Goal: Task Accomplishment & Management: Manage account settings

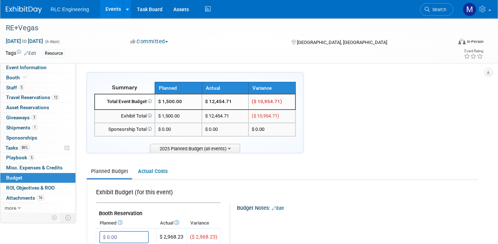
drag, startPoint x: 113, startPoint y: 10, endPoint x: 109, endPoint y: 9, distance: 4.1
click at [113, 10] on link "Events" at bounding box center [113, 9] width 26 height 18
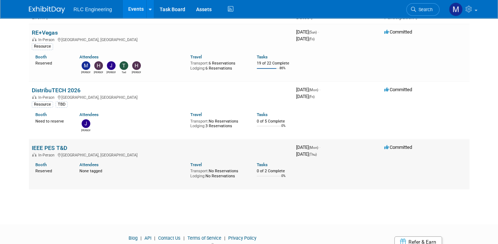
scroll to position [72, 0]
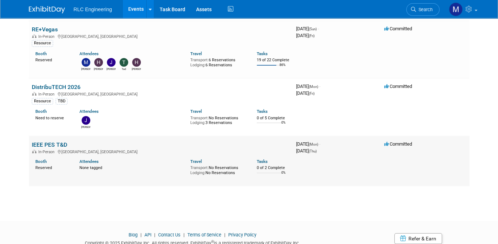
click at [48, 146] on link "IEEE PES T&D" at bounding box center [49, 145] width 35 height 7
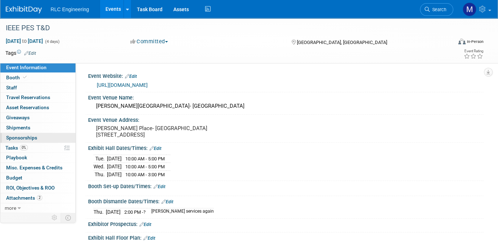
click at [43, 139] on link "0 Sponsorships 0" at bounding box center [37, 138] width 75 height 10
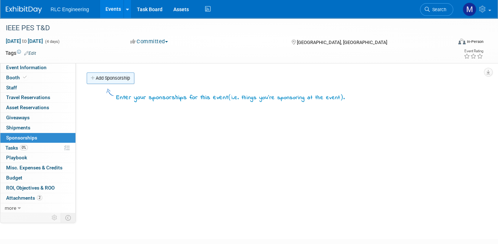
click at [103, 79] on link "Add Sponsorship" at bounding box center [111, 79] width 48 height 12
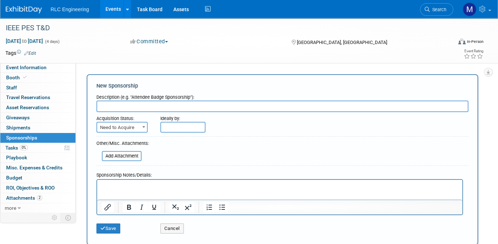
click at [104, 105] on input "text" at bounding box center [282, 107] width 372 height 12
type input "Power Hour"
click at [101, 190] on html at bounding box center [279, 185] width 365 height 10
drag, startPoint x: 105, startPoint y: 190, endPoint x: 101, endPoint y: 183, distance: 8.1
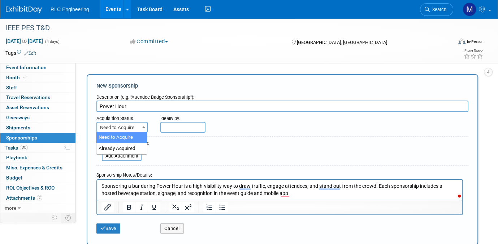
click at [143, 126] on b at bounding box center [143, 127] width 3 height 2
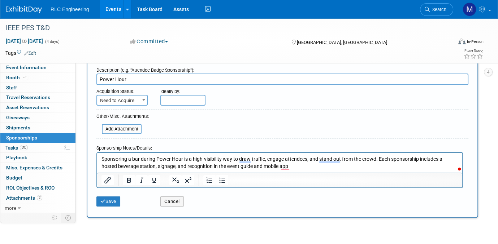
scroll to position [72, 0]
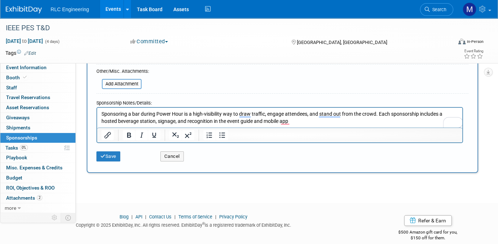
click at [102, 112] on p "Sponsoring a bar during Power Hour is a high-visibility way to draw traffic, en…" at bounding box center [279, 117] width 357 height 14
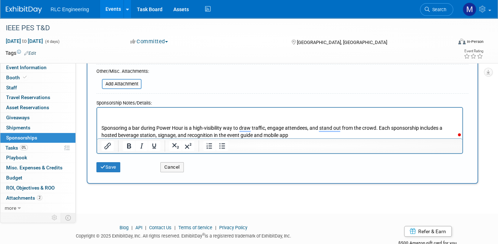
click at [102, 112] on p "To enrich screen reader interactions, please activate Accessibility in Grammarl…" at bounding box center [279, 113] width 357 height 7
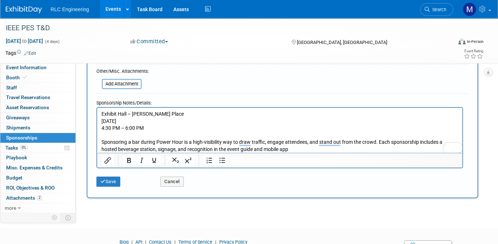
click at [108, 136] on p "To enrich screen reader interactions, please activate Accessibility in Grammarl…" at bounding box center [279, 135] width 357 height 7
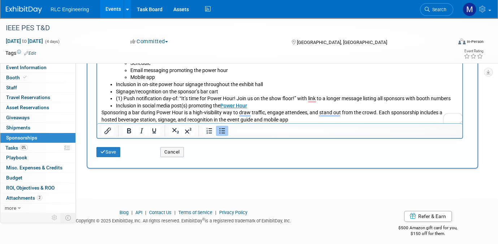
scroll to position [176, 0]
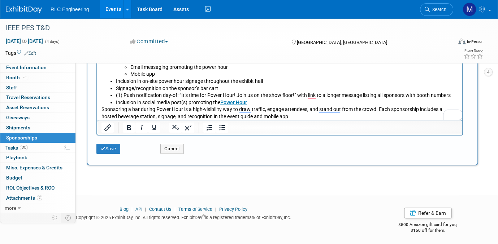
click at [102, 108] on p "Sponsoring a bar during Power Hour is a high-visibility way to draw traffic, en…" at bounding box center [279, 113] width 357 height 14
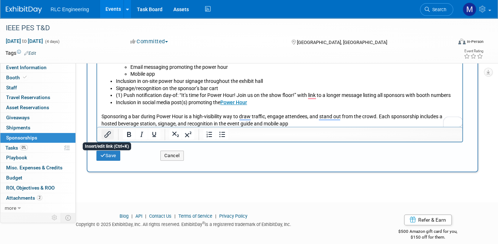
click at [110, 134] on icon "Insert/edit link" at bounding box center [107, 134] width 9 height 9
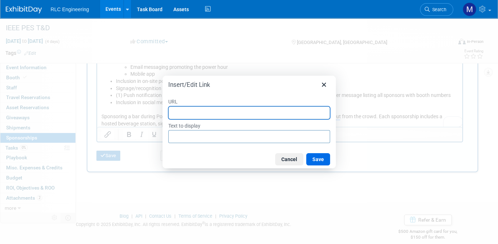
click at [188, 110] on input "URL" at bounding box center [249, 113] width 162 height 13
paste input "https://ieeet-d.org/exhibit/promote-your-presence/sponsorship-opportunities/"
type input "https://ieeet-d.org/exhibit/promote-your-presence/sponsorship-opportunities/"
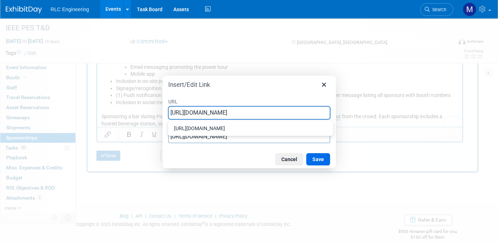
scroll to position [0, 43]
click at [318, 162] on button "Save" at bounding box center [318, 159] width 24 height 12
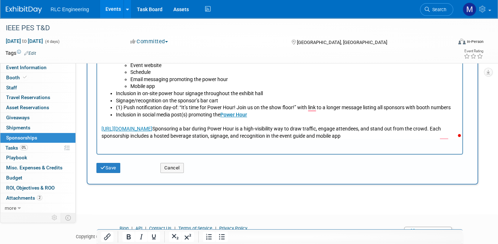
scroll to position [181, 0]
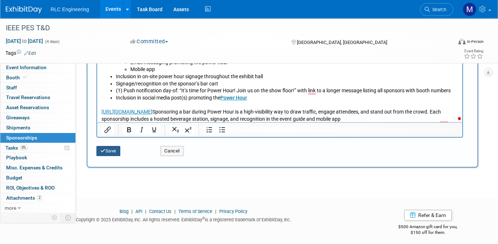
click at [108, 149] on button "Save" at bounding box center [108, 151] width 24 height 10
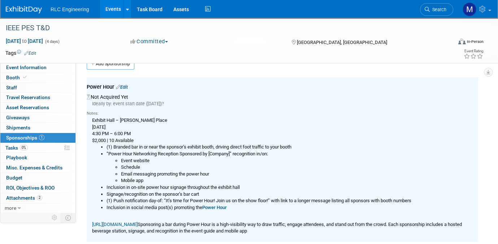
scroll to position [0, 0]
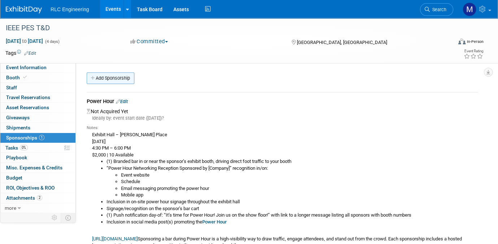
click at [101, 77] on link "Add Sponsorship" at bounding box center [111, 79] width 48 height 12
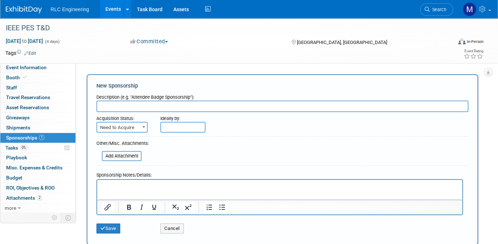
click at [103, 104] on input "text" at bounding box center [282, 107] width 372 height 12
paste input "T&D Networking Bingo"
type input "T&D Networking Bingo"
click at [112, 190] on html at bounding box center [279, 185] width 365 height 10
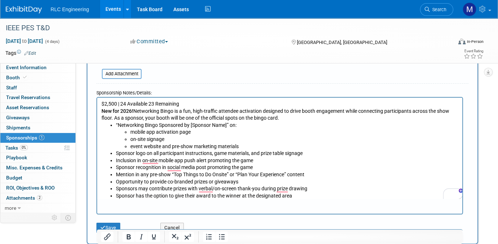
scroll to position [15, 0]
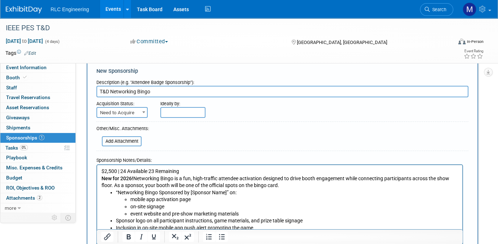
click at [149, 170] on p "$2,500 | 24 Available 23 Remaining" at bounding box center [279, 171] width 357 height 7
click at [456, 211] on li "event website and pre-show marketing materials" at bounding box center [294, 213] width 328 height 7
click at [452, 201] on li "mobile app activation page" at bounding box center [294, 199] width 328 height 7
click at [112, 138] on input "file" at bounding box center [98, 141] width 86 height 9
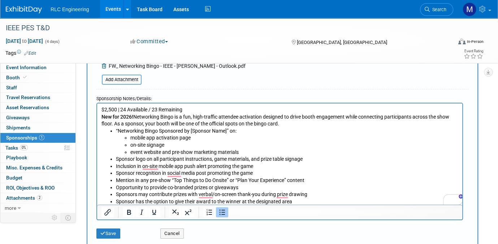
scroll to position [0, 0]
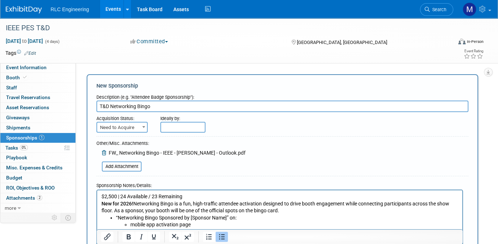
click at [205, 128] on div "Ideally by:" at bounding box center [298, 122] width 276 height 21
click at [193, 127] on input "text" at bounding box center [182, 127] width 45 height 11
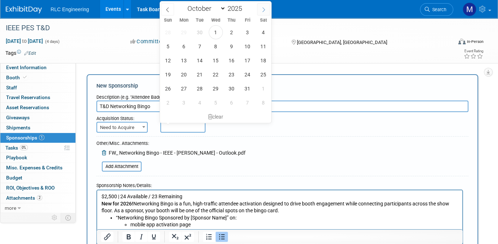
click at [263, 8] on icon at bounding box center [263, 9] width 5 height 5
select select "11"
click at [263, 8] on icon at bounding box center [263, 9] width 5 height 5
type input "2026"
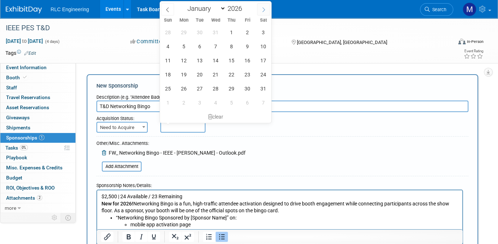
click at [263, 8] on icon at bounding box center [263, 9] width 5 height 5
select select "2"
click at [199, 88] on span "31" at bounding box center [200, 89] width 14 height 14
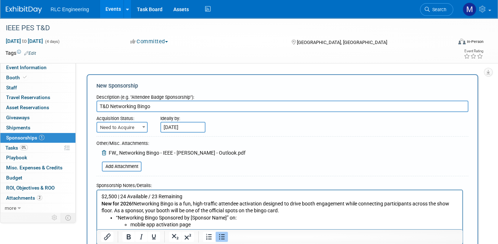
click at [320, 126] on div "Ideally by: Mar 31, 2026" at bounding box center [298, 122] width 276 height 21
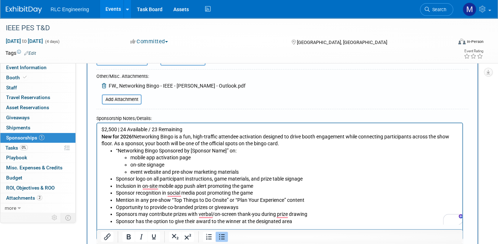
scroll to position [36, 0]
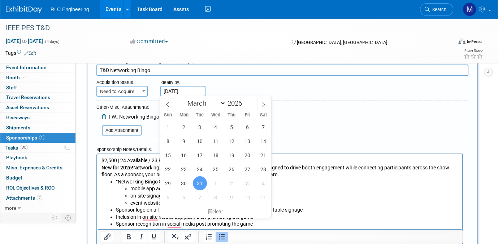
click at [198, 91] on input "Mar 31, 2026" at bounding box center [182, 91] width 45 height 11
click at [183, 126] on span "2" at bounding box center [184, 127] width 14 height 14
type input "Mar 2, 2026"
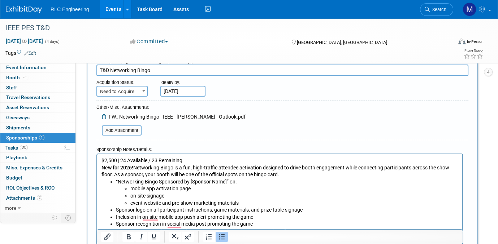
click at [288, 93] on div "Ideally by: Mar 2, 2026" at bounding box center [298, 86] width 276 height 21
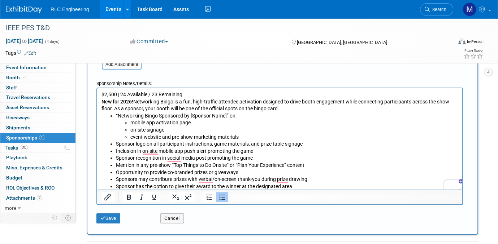
scroll to position [144, 0]
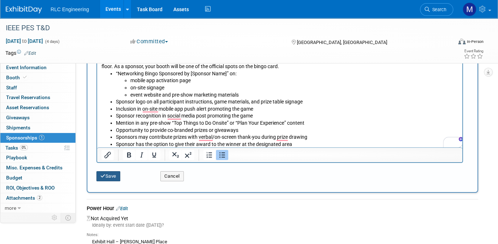
click at [112, 173] on button "Save" at bounding box center [108, 176] width 24 height 10
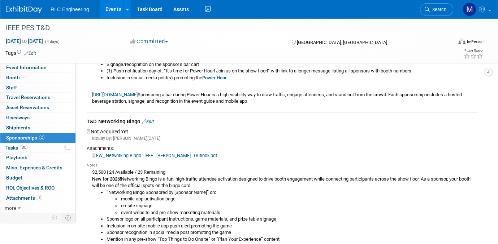
scroll to position [144, 0]
click at [153, 121] on link "Edit" at bounding box center [148, 121] width 12 height 5
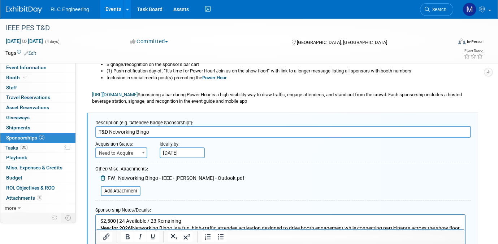
scroll to position [289, 0]
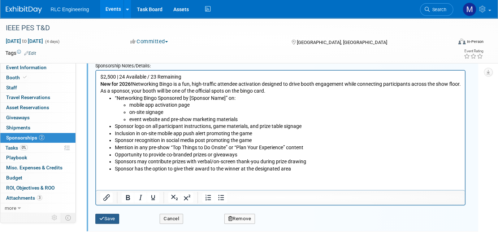
click at [107, 220] on button "Save" at bounding box center [107, 219] width 24 height 10
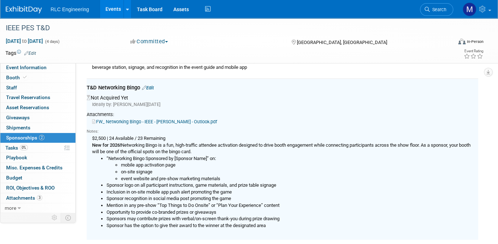
scroll to position [175, 0]
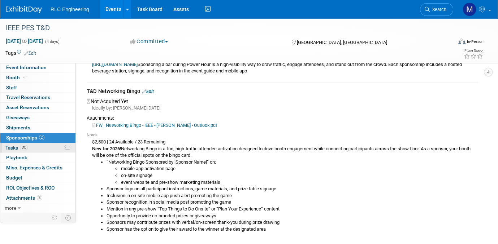
click at [36, 149] on link "0% Tasks 0%" at bounding box center [37, 148] width 75 height 10
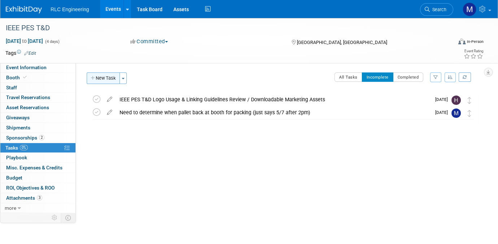
click at [105, 77] on button "New Task" at bounding box center [103, 79] width 33 height 12
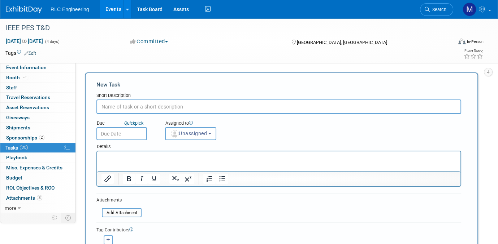
click at [148, 107] on input "text" at bounding box center [278, 107] width 365 height 14
click at [260, 107] on input "Review information in the Sponsorship section for this Event in Exhibitday" at bounding box center [278, 107] width 365 height 14
drag, startPoint x: 260, startPoint y: 107, endPoint x: 264, endPoint y: 108, distance: 3.9
click at [264, 108] on input "Review information in the Sponsorship section for this Event in Exhibitday" at bounding box center [278, 107] width 365 height 14
type input "Review information in the Sponsorship section for this Event in ExhibitDay"
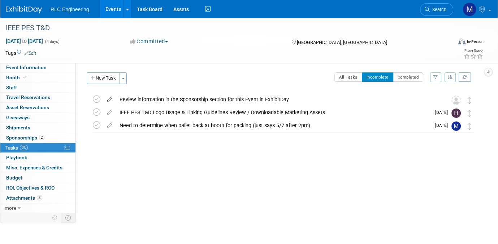
click at [109, 97] on icon at bounding box center [109, 98] width 13 height 9
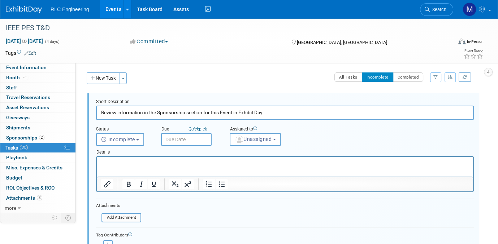
click at [275, 114] on input "Review information in the Sponsorship section for this Event in Exhibit Day" at bounding box center [285, 113] width 378 height 14
type input "Review information in the Sponsorship section for this Event in Exhibit Day - B…"
click at [257, 142] on button "Unassigned" at bounding box center [255, 139] width 51 height 13
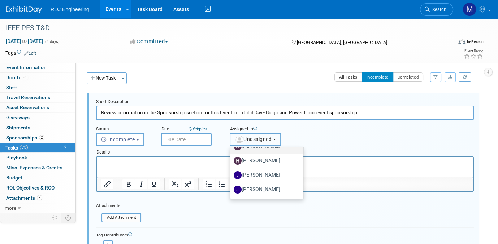
scroll to position [36, 0]
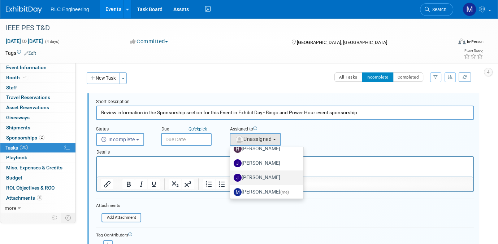
click at [259, 175] on label "[PERSON_NAME]" at bounding box center [265, 178] width 62 height 12
click at [231, 175] on input "[PERSON_NAME]" at bounding box center [228, 177] width 5 height 5
select select "08f0bf34-df08-4322-9b47-f9c5f9e96b1b"
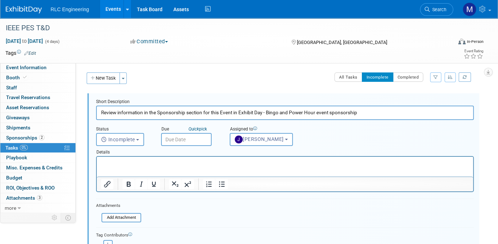
click at [197, 141] on input "text" at bounding box center [186, 139] width 51 height 13
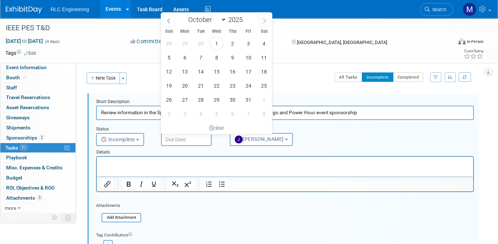
click at [264, 19] on icon at bounding box center [264, 20] width 5 height 5
select select "11"
click at [186, 43] on span "1" at bounding box center [185, 43] width 14 height 14
type input "Dec 1, 2025"
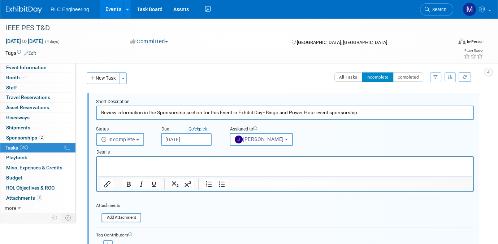
click at [115, 161] on p "Rich Text Area. Press ALT-0 for help." at bounding box center [285, 163] width 368 height 7
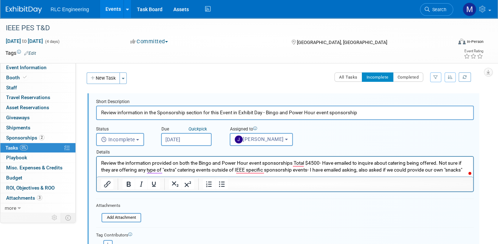
click at [248, 190] on div at bounding box center [285, 184] width 376 height 15
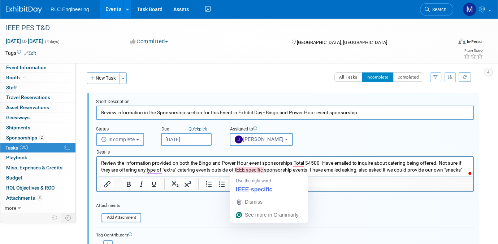
click at [247, 170] on p "Review the information provided on both the Bingo and Power Hour event sponsors…" at bounding box center [285, 167] width 368 height 14
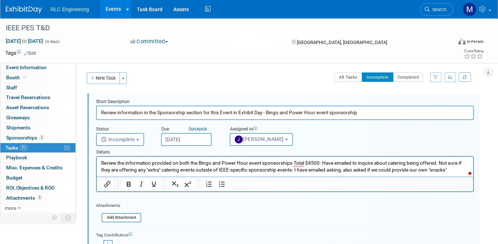
click at [186, 137] on input "Dec 1, 2025" at bounding box center [186, 139] width 51 height 13
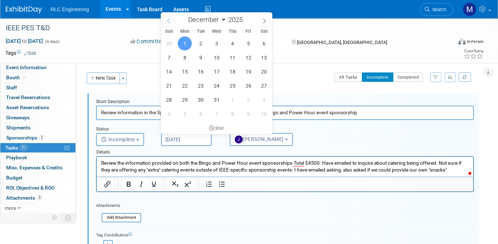
click at [169, 21] on icon at bounding box center [168, 20] width 5 height 5
select select "9"
click at [244, 99] on span "31" at bounding box center [248, 100] width 14 height 14
type input "Oct 31, 2025"
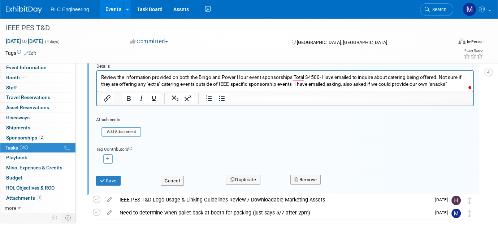
scroll to position [105, 0]
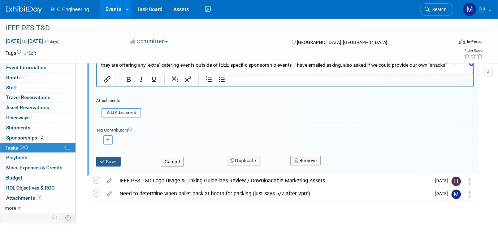
click at [111, 158] on button "Save" at bounding box center [108, 162] width 25 height 10
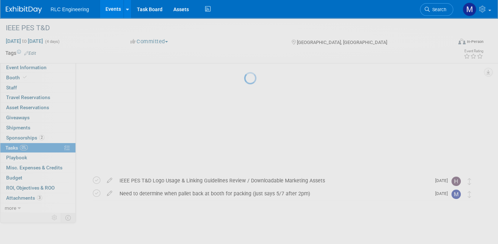
scroll to position [0, 0]
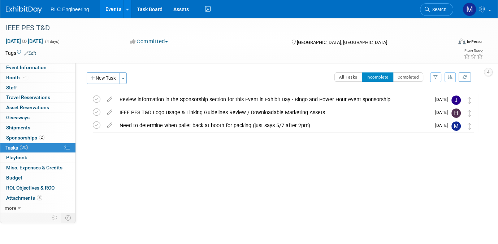
click at [115, 9] on link "Events" at bounding box center [113, 9] width 26 height 18
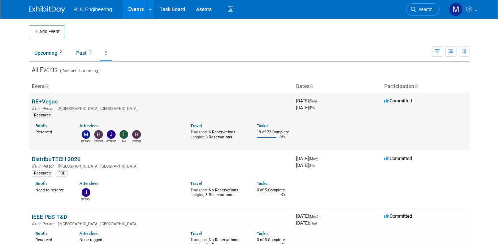
click at [50, 104] on link "RE+Vegas" at bounding box center [45, 101] width 26 height 7
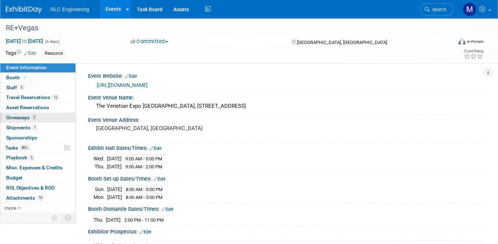
click at [42, 116] on link "3 Giveaways 3" at bounding box center [37, 118] width 75 height 10
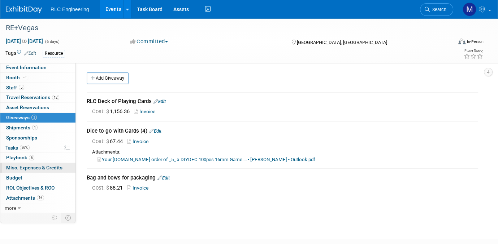
click at [31, 167] on span "Misc. Expenses & Credits 0" at bounding box center [34, 168] width 56 height 6
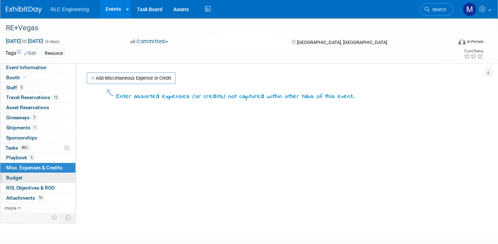
click at [27, 177] on link "Budget" at bounding box center [37, 178] width 75 height 10
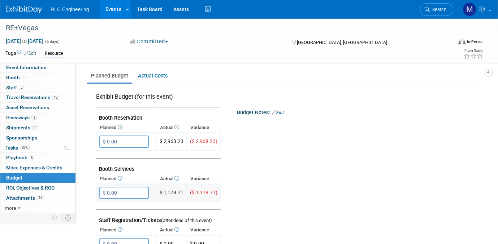
scroll to position [108, 0]
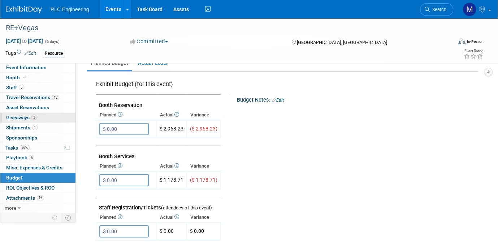
click at [45, 117] on link "3 Giveaways 3" at bounding box center [37, 118] width 75 height 10
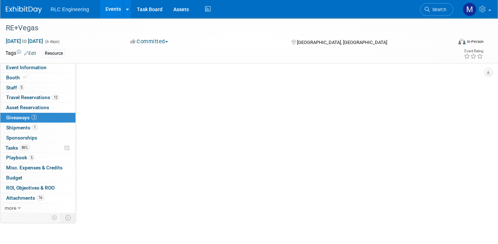
scroll to position [0, 0]
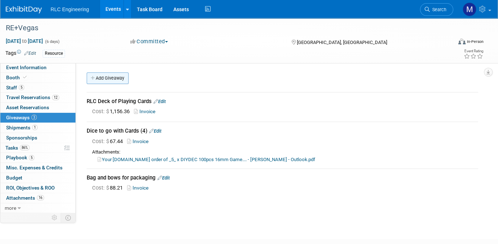
click at [106, 79] on link "Add Giveaway" at bounding box center [108, 79] width 42 height 12
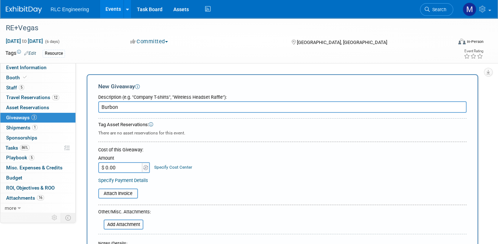
type input "Burbon"
click at [119, 165] on input "$ 0.00" at bounding box center [120, 167] width 45 height 11
click at [229, 207] on form "Description (e.g. "Company T-shirts", "Wireless Headset Raffle"): [GEOGRAPHIC_D…" at bounding box center [282, 198] width 368 height 214
click at [107, 166] on input "$ 0.00" at bounding box center [120, 167] width 45 height 11
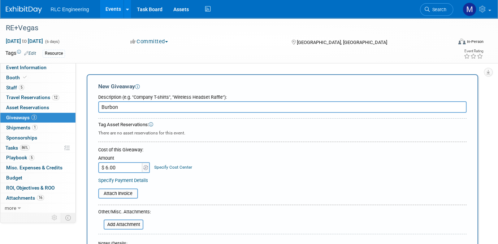
type input "$ 60.00"
click at [218, 162] on div "Amount $ 60.00 Specify Cost Center Cost Center -- Not Specified --" at bounding box center [282, 163] width 368 height 19
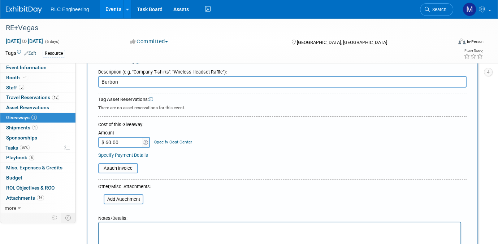
scroll to position [72, 0]
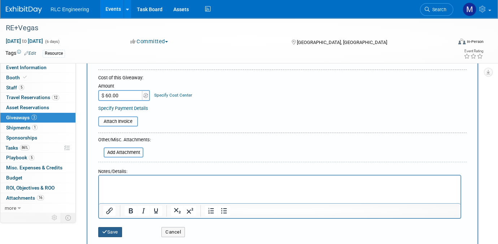
click at [111, 230] on button "Save" at bounding box center [110, 232] width 24 height 10
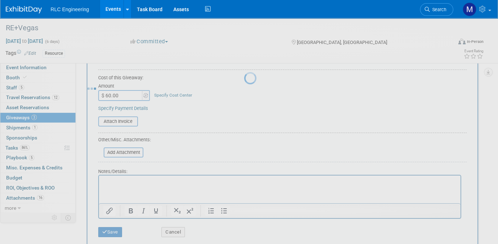
scroll to position [61, 0]
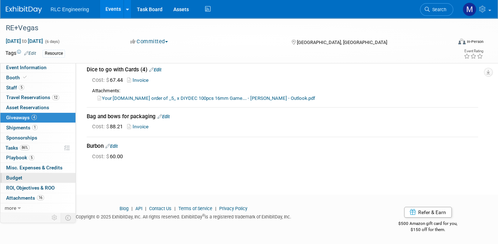
click at [48, 176] on link "Budget" at bounding box center [37, 178] width 75 height 10
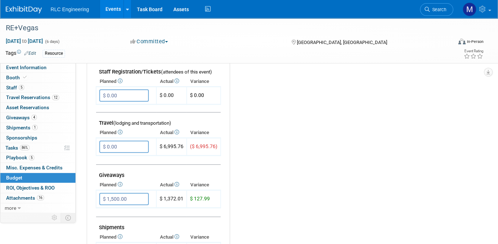
scroll to position [253, 0]
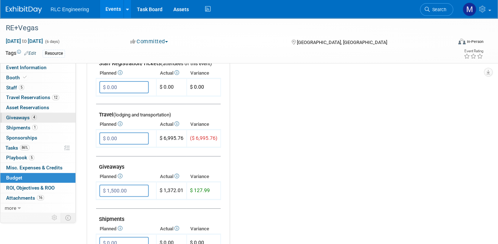
click at [39, 118] on link "4 Giveaways 4" at bounding box center [37, 118] width 75 height 10
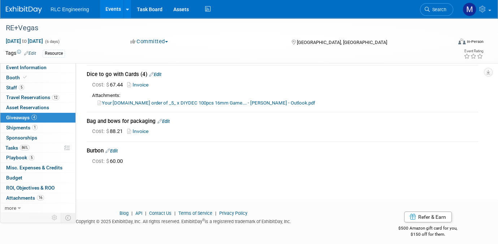
scroll to position [61, 0]
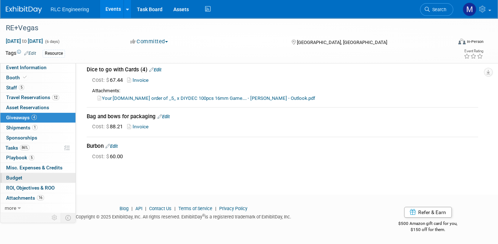
click at [38, 174] on link "Budget" at bounding box center [37, 178] width 75 height 10
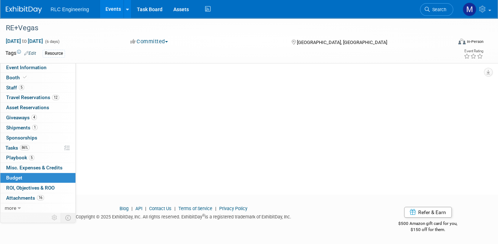
scroll to position [0, 0]
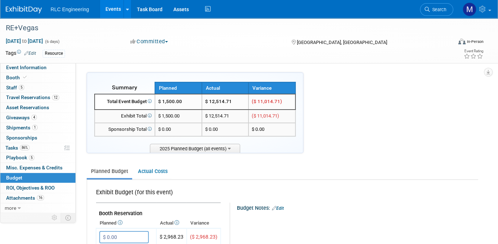
click at [186, 101] on td "$ 1,500.00" at bounding box center [178, 102] width 47 height 16
click at [182, 101] on span "$ 1,500.00" at bounding box center [170, 101] width 24 height 5
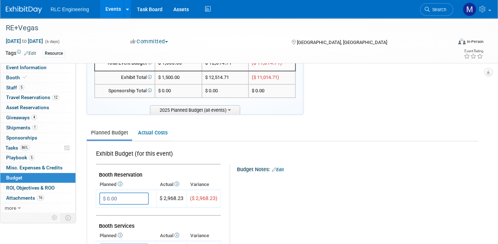
scroll to position [36, 0]
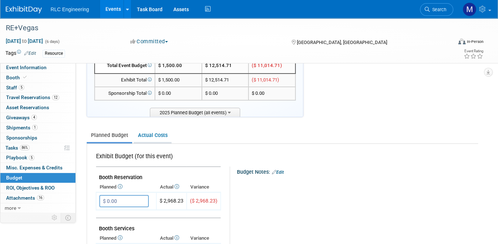
click at [153, 135] on link "Actual Costs" at bounding box center [153, 135] width 38 height 13
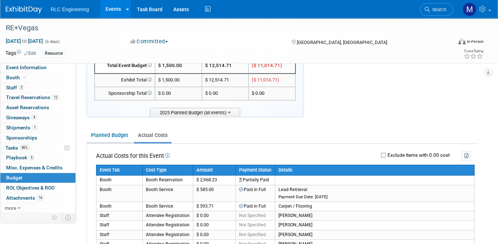
click at [113, 132] on link "Planned Budget" at bounding box center [109, 135] width 45 height 13
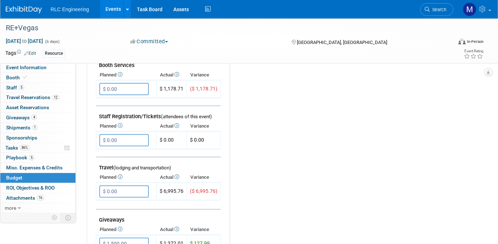
scroll to position [217, 0]
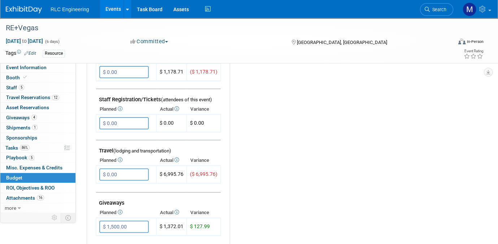
click at [312, 118] on div "Budget Notes: Edit X" at bounding box center [351, 173] width 242 height 374
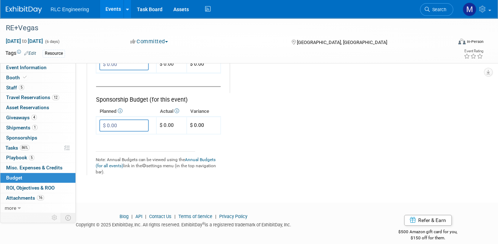
scroll to position [487, 0]
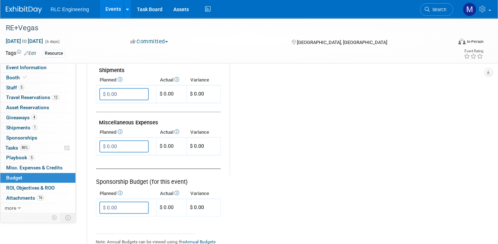
scroll to position [270, 0]
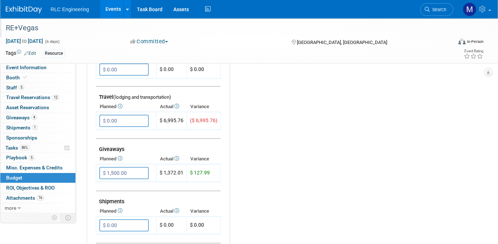
click at [64, 26] on div "RE+Vegas" at bounding box center [222, 28] width 439 height 13
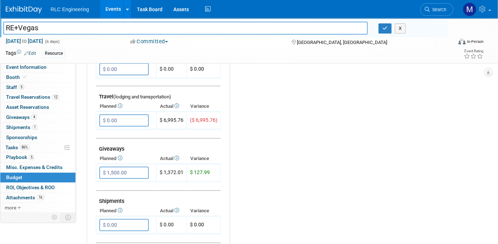
click at [363, 172] on div "Budget Notes: Edit X" at bounding box center [351, 119] width 242 height 374
click at [384, 29] on icon "button" at bounding box center [384, 28] width 5 height 5
